Goal: Check status: Check status

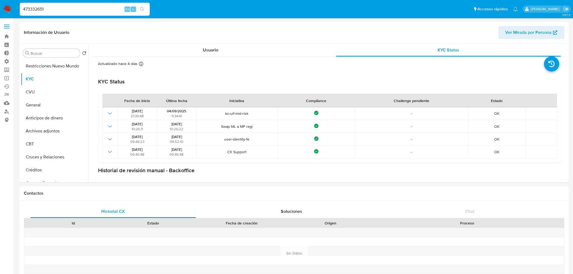
select select "10"
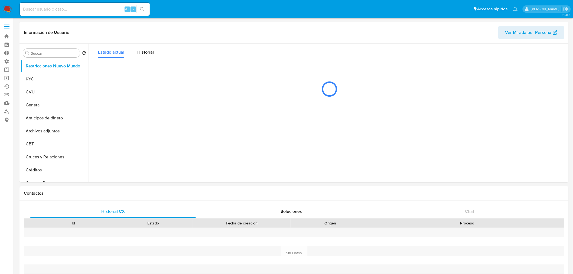
select select "10"
click at [31, 8] on input at bounding box center [85, 9] width 130 height 7
paste input "473332651"
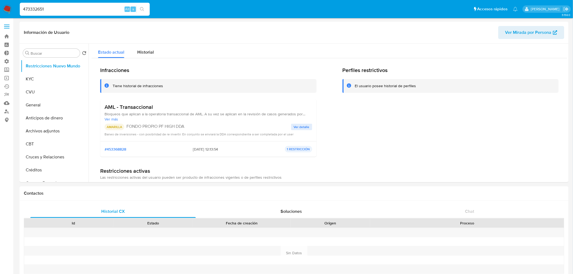
click at [141, 9] on icon "search-icon" at bounding box center [142, 9] width 4 height 4
click at [74, 9] on input "473332651" at bounding box center [85, 9] width 130 height 7
paste input "473332651"
click at [74, 9] on input "473332651473332651" at bounding box center [85, 9] width 130 height 7
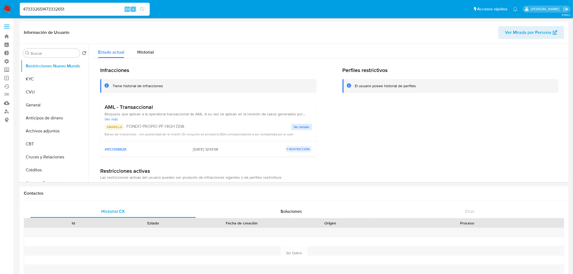
click at [74, 9] on input "473332651473332651" at bounding box center [85, 9] width 130 height 7
paste input
type input "47333265"
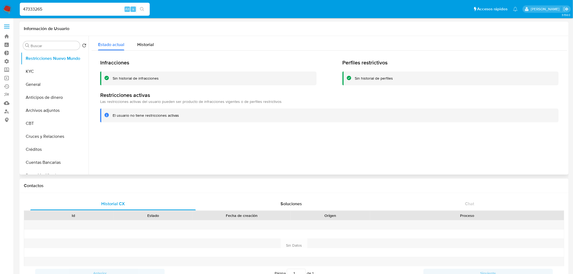
select select "10"
click at [42, 10] on input "47333265" at bounding box center [85, 9] width 130 height 7
paste input "1"
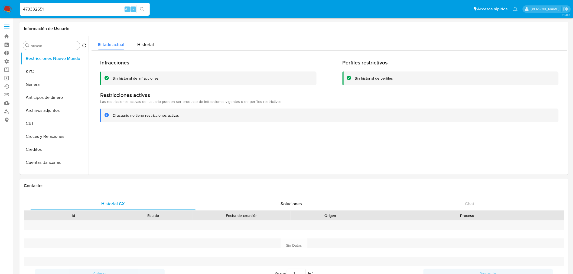
type input "473332651"
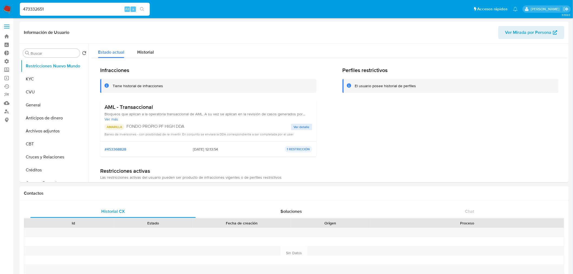
select select "10"
click at [56, 77] on button "KYC" at bounding box center [52, 79] width 63 height 13
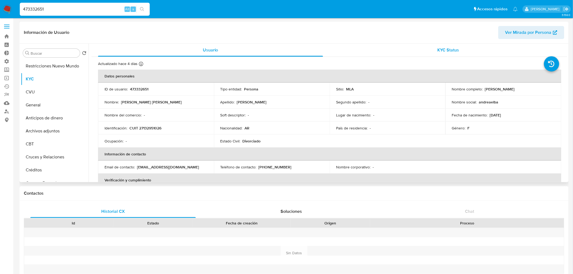
click at [446, 48] on span "KYC Status" at bounding box center [449, 50] width 22 height 6
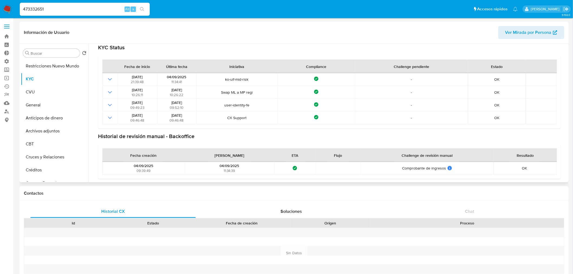
scroll to position [35, 0]
drag, startPoint x: 218, startPoint y: 166, endPoint x: 222, endPoint y: 167, distance: 3.6
click at [222, 167] on span "04/09/2025" at bounding box center [229, 165] width 19 height 5
drag, startPoint x: 234, startPoint y: 172, endPoint x: 211, endPoint y: 166, distance: 24.0
click at [211, 166] on div "04/09/2025 11:34:39" at bounding box center [229, 168] width 86 height 10
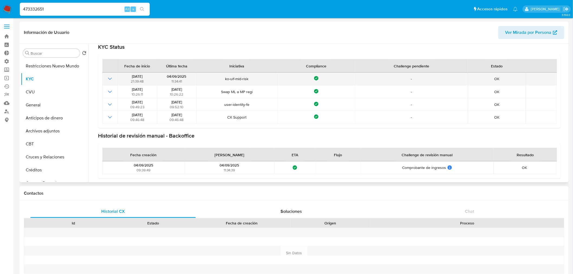
click at [239, 77] on span "ko-uif-mid-risk" at bounding box center [236, 78] width 77 height 5
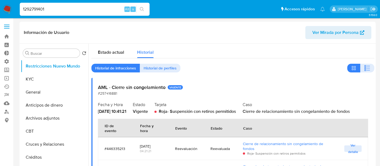
select select "10"
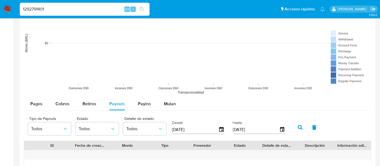
scroll to position [390, 0]
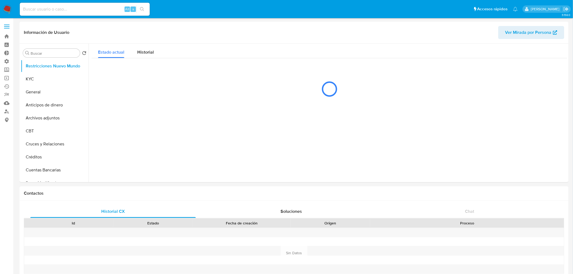
select select "10"
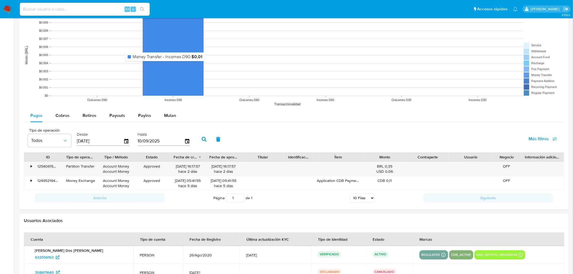
scroll to position [463, 0]
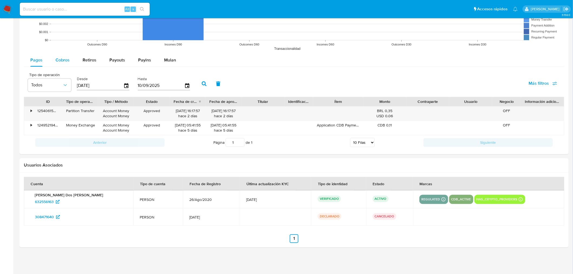
click at [57, 58] on span "Cobros" at bounding box center [63, 60] width 14 height 6
select select "10"
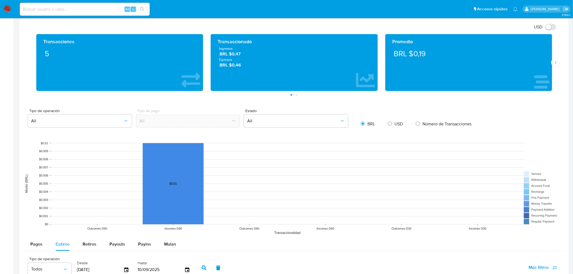
scroll to position [252, 0]
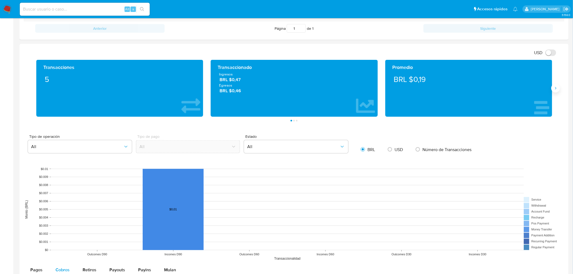
click at [559, 87] on button "Siguiente" at bounding box center [555, 88] width 9 height 9
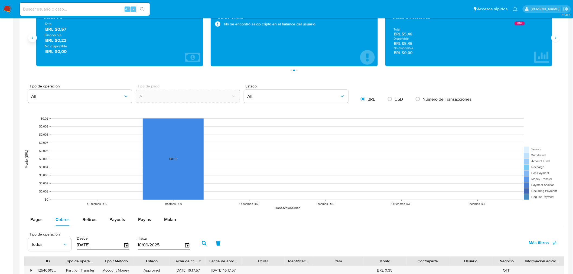
scroll to position [373, 0]
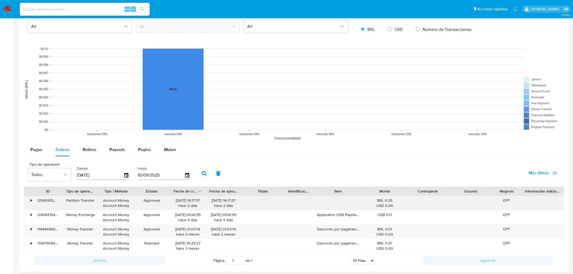
drag, startPoint x: 42, startPoint y: 204, endPoint x: 51, endPoint y: 203, distance: 9.6
click at [51, 203] on div "125406150552" at bounding box center [48, 203] width 29 height 14
click at [28, 201] on div "•" at bounding box center [28, 203] width 9 height 14
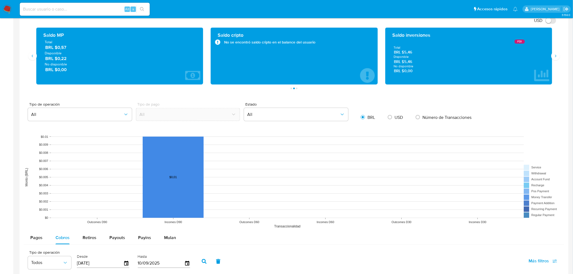
scroll to position [282, 0]
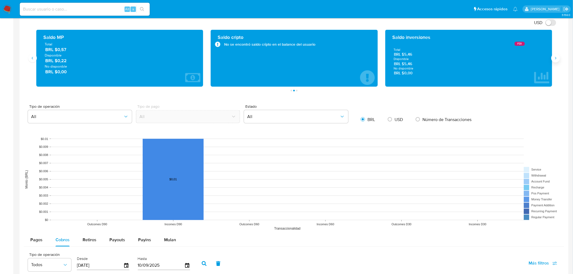
click at [556, 61] on button "Siguiente" at bounding box center [555, 58] width 9 height 9
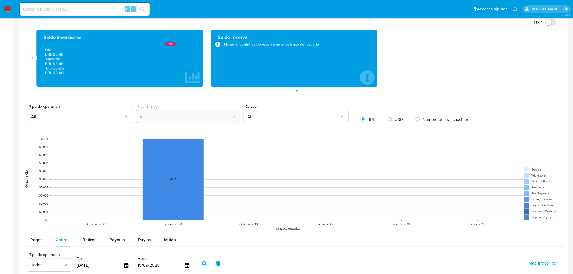
drag, startPoint x: 245, startPoint y: 40, endPoint x: 281, endPoint y: 38, distance: 36.1
click at [281, 38] on div "Saldo reserva" at bounding box center [294, 37] width 153 height 6
click at [34, 56] on button "Anterior" at bounding box center [32, 58] width 9 height 9
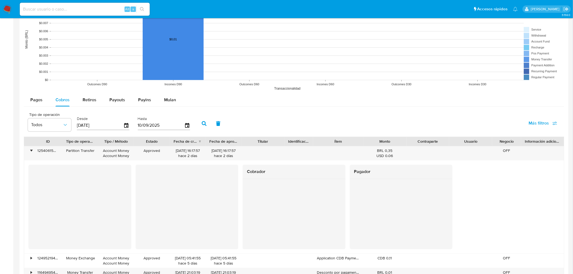
scroll to position [433, 0]
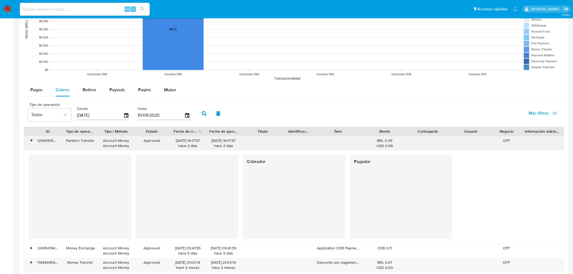
drag, startPoint x: 379, startPoint y: 141, endPoint x: 385, endPoint y: 142, distance: 6.0
click at [384, 142] on div "BRL 0,35 USD 0.06" at bounding box center [384, 143] width 35 height 10
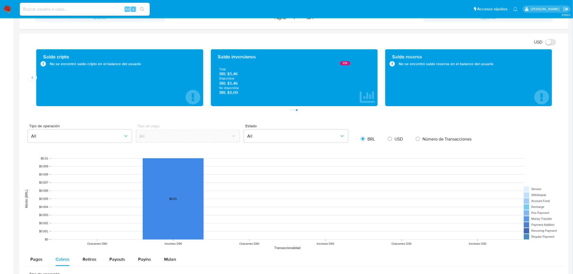
scroll to position [252, 0]
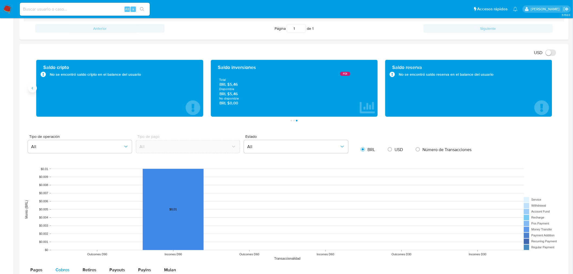
click at [29, 92] on button "Anterior" at bounding box center [32, 88] width 9 height 9
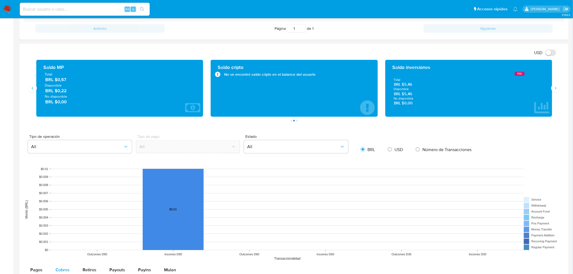
drag, startPoint x: 53, startPoint y: 82, endPoint x: 67, endPoint y: 80, distance: 14.2
click at [67, 80] on span "BRL $0,57" at bounding box center [120, 80] width 150 height 6
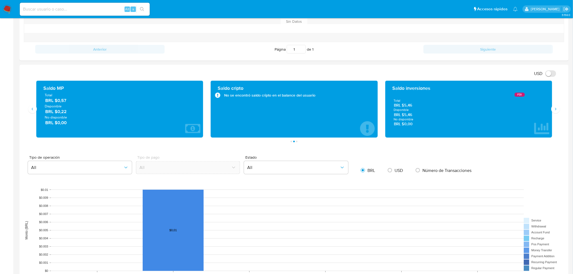
scroll to position [230, 0]
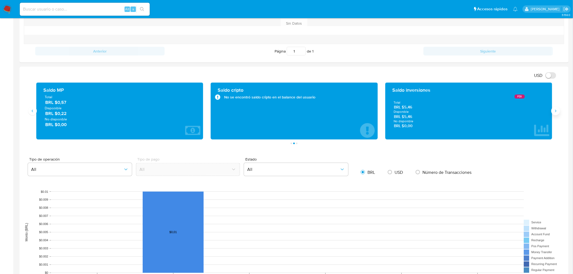
click at [559, 112] on button "Siguiente" at bounding box center [555, 111] width 9 height 9
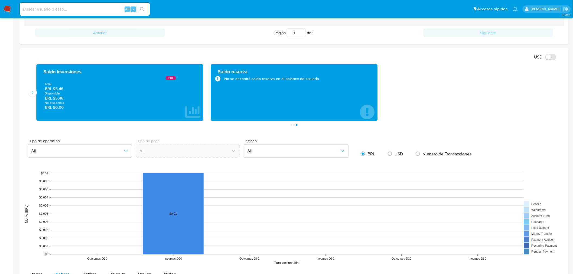
scroll to position [247, 0]
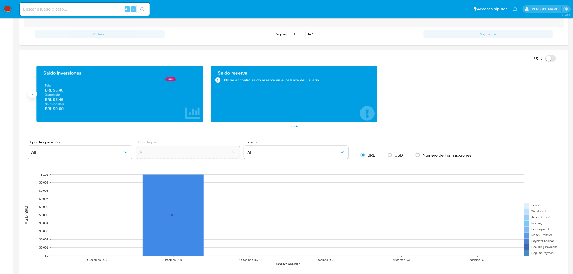
click at [29, 96] on button "Anterior" at bounding box center [32, 94] width 9 height 9
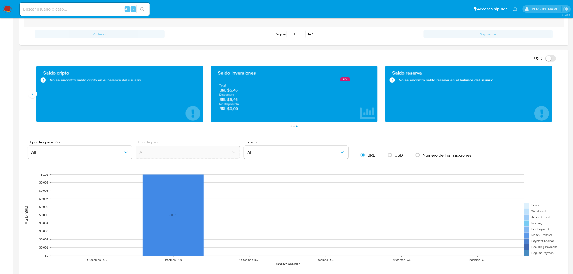
click at [31, 100] on div "Transacciones 5 Transaccionado Ingresos BRL $0,47 Egresos BRL $0,46 Promedio BR…" at bounding box center [294, 97] width 540 height 62
click at [30, 95] on button "Anterior" at bounding box center [32, 94] width 9 height 9
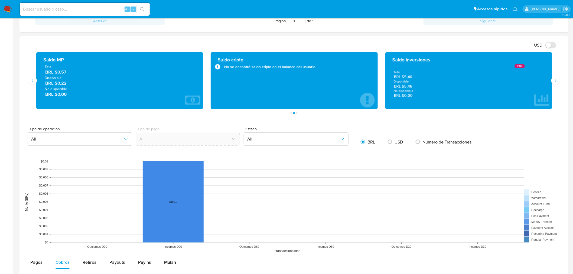
scroll to position [244, 0]
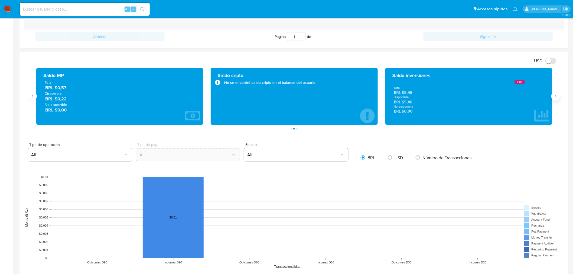
click at [553, 96] on button "Siguiente" at bounding box center [555, 96] width 9 height 9
